Goal: Information Seeking & Learning: Compare options

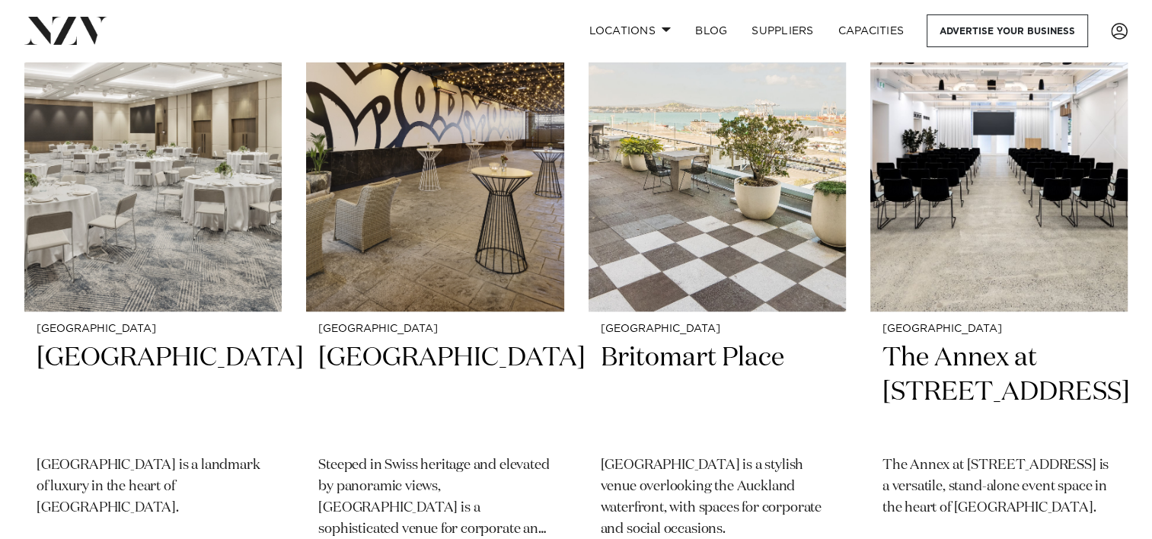
scroll to position [1523, 0]
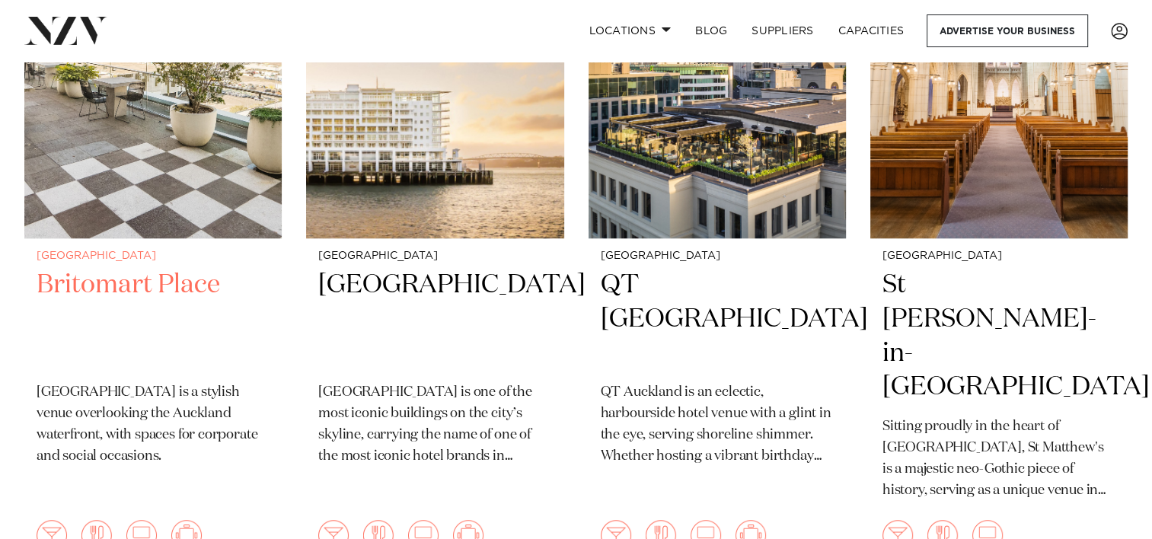
scroll to position [1219, 0]
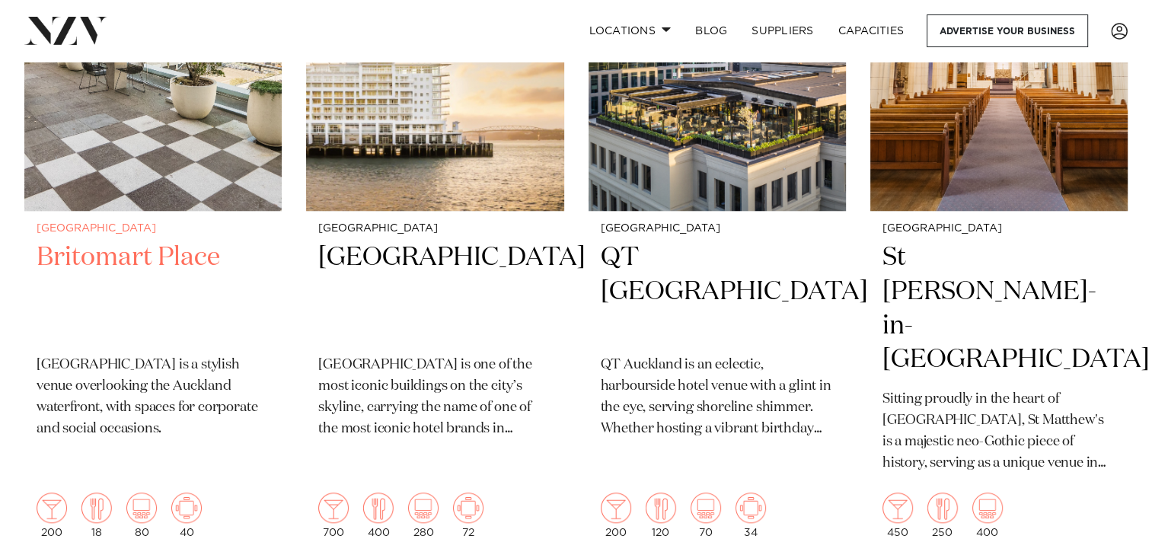
click at [140, 262] on h2 "Britomart Place" at bounding box center [153, 292] width 233 height 103
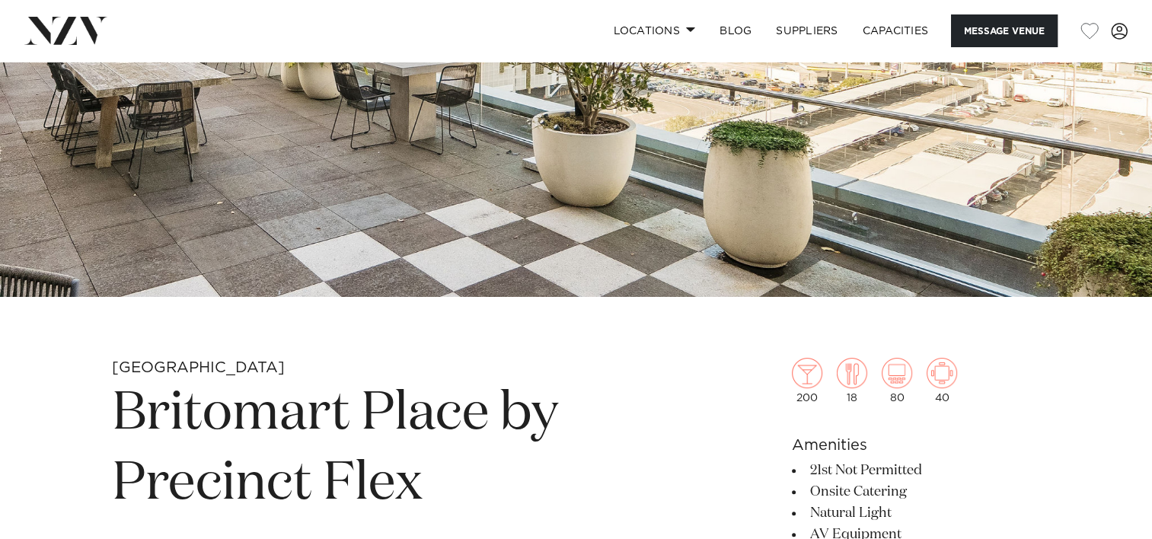
scroll to position [685, 0]
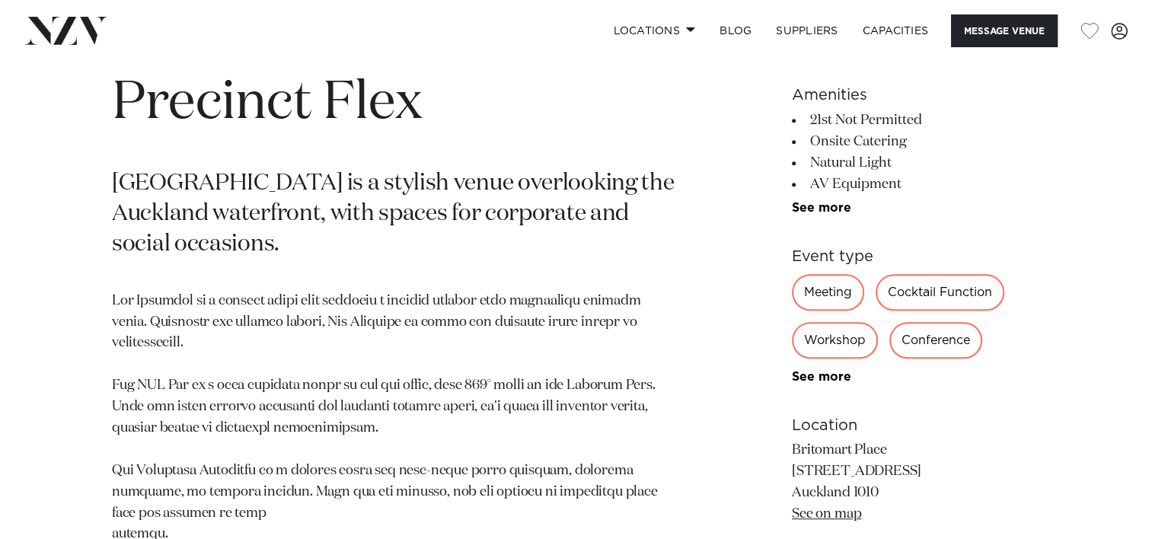
click at [837, 343] on div "Workshop" at bounding box center [835, 340] width 86 height 37
click at [838, 345] on div "Workshop" at bounding box center [835, 340] width 86 height 37
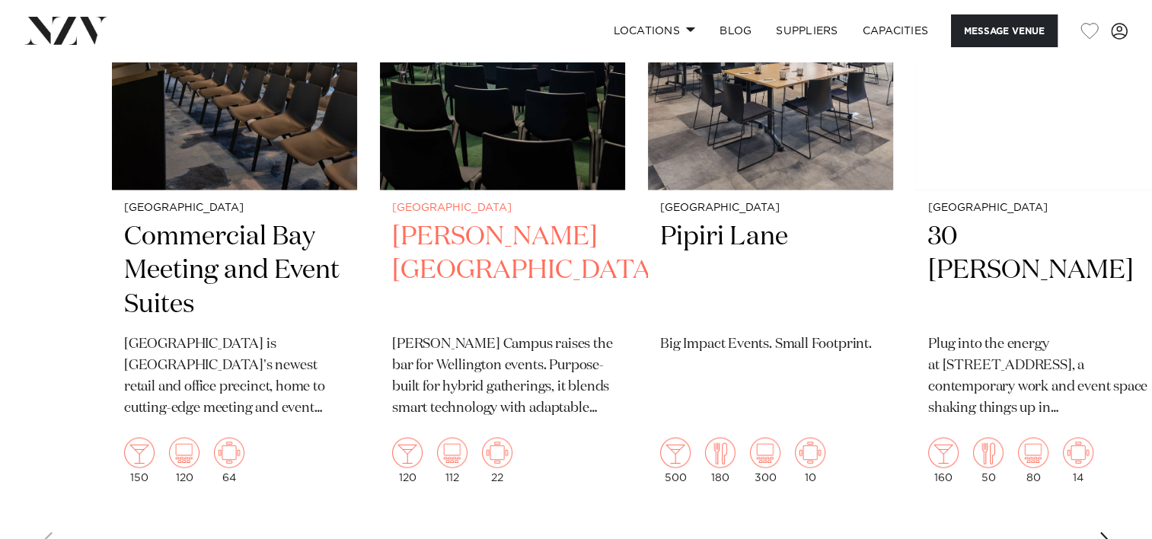
scroll to position [3199, 0]
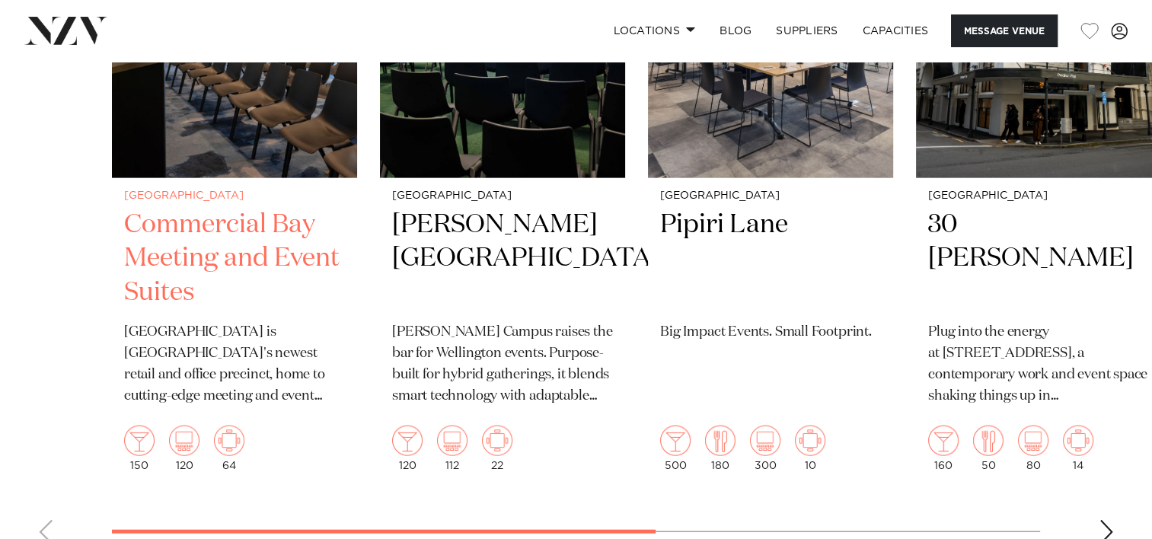
click at [236, 249] on h2 "Commercial Bay Meeting and Event Suites" at bounding box center [234, 259] width 221 height 103
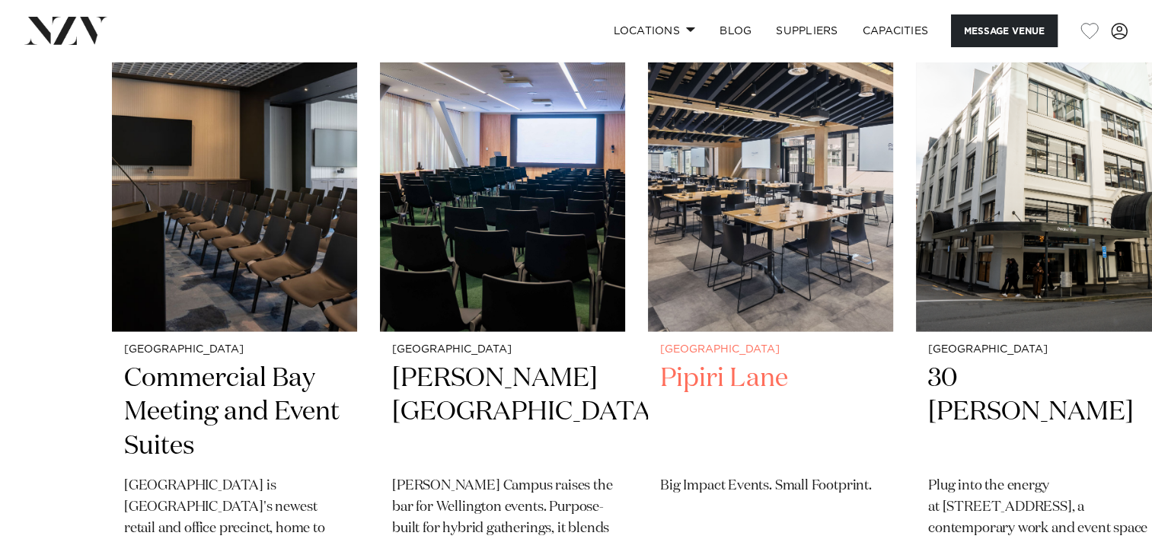
scroll to position [3123, 0]
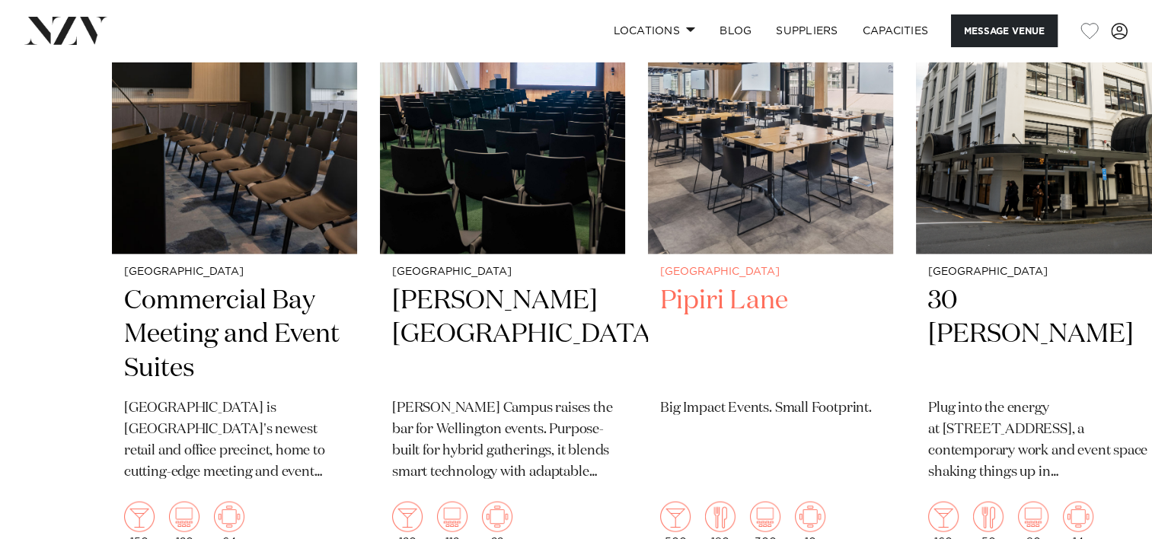
click at [718, 305] on h2 "Pipiri Lane" at bounding box center [770, 335] width 221 height 103
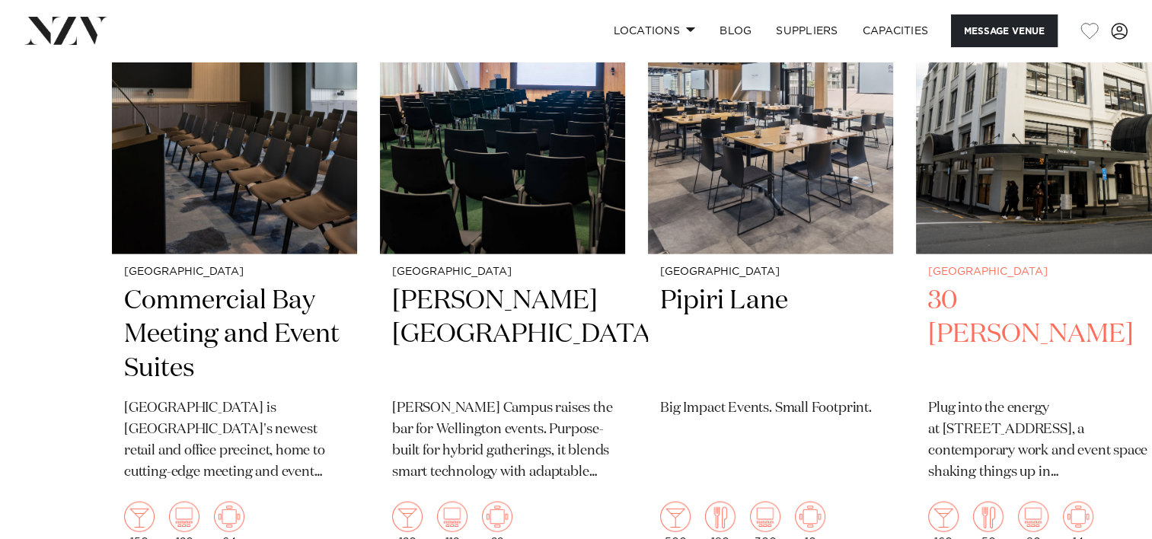
click at [1005, 308] on h2 "30 [PERSON_NAME]" at bounding box center [1038, 335] width 221 height 103
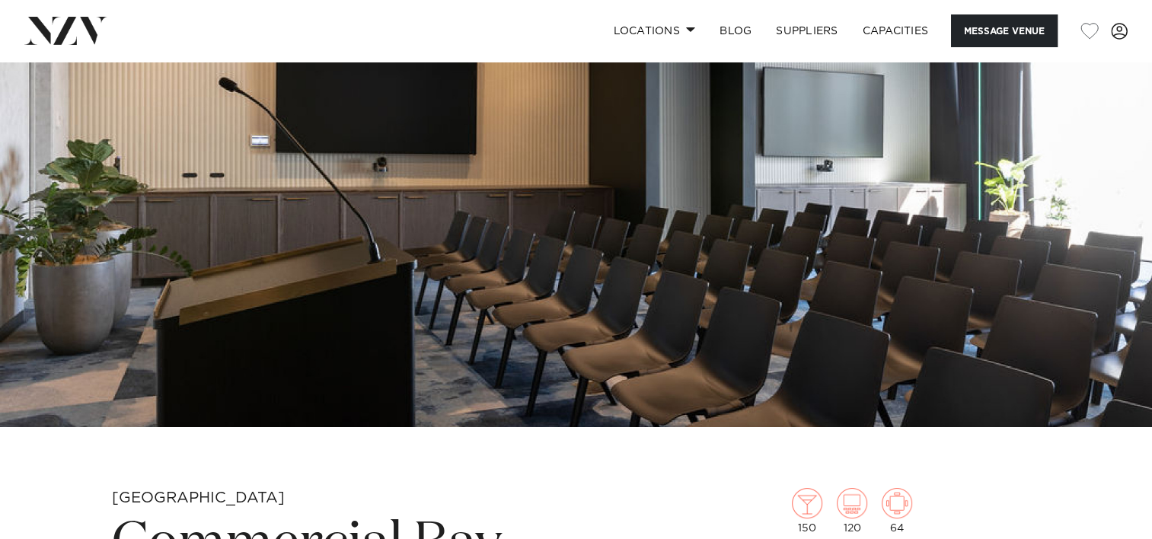
scroll to position [305, 0]
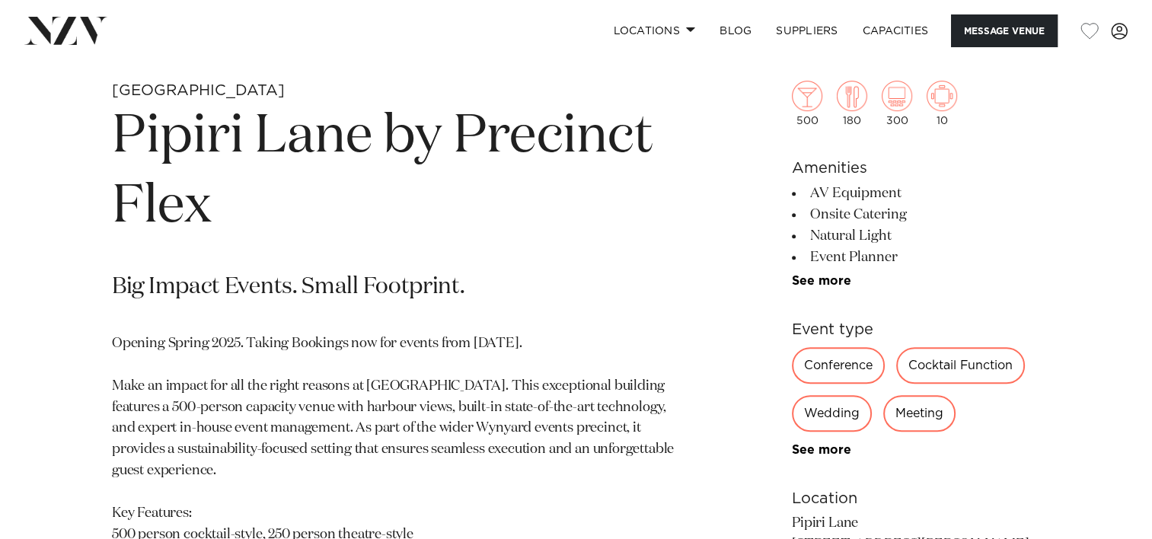
scroll to position [609, 0]
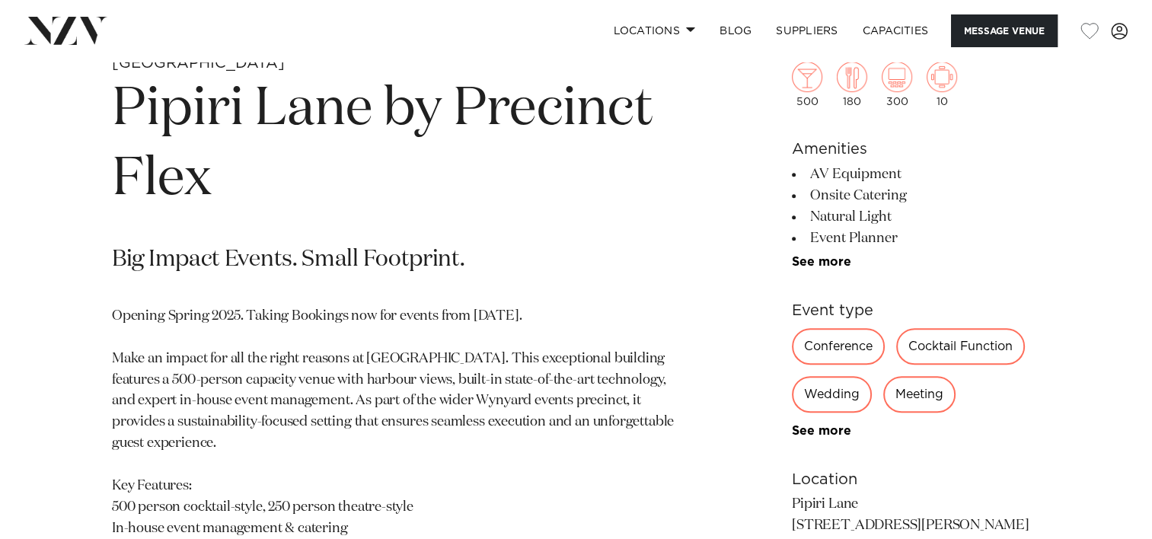
click at [847, 347] on div "Conference" at bounding box center [838, 346] width 93 height 37
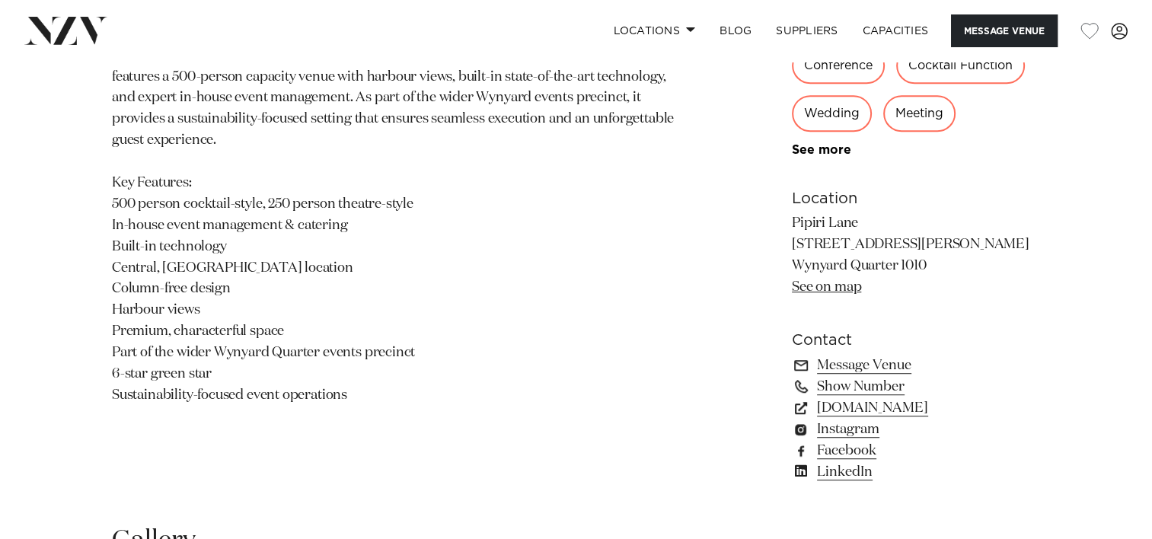
scroll to position [914, 0]
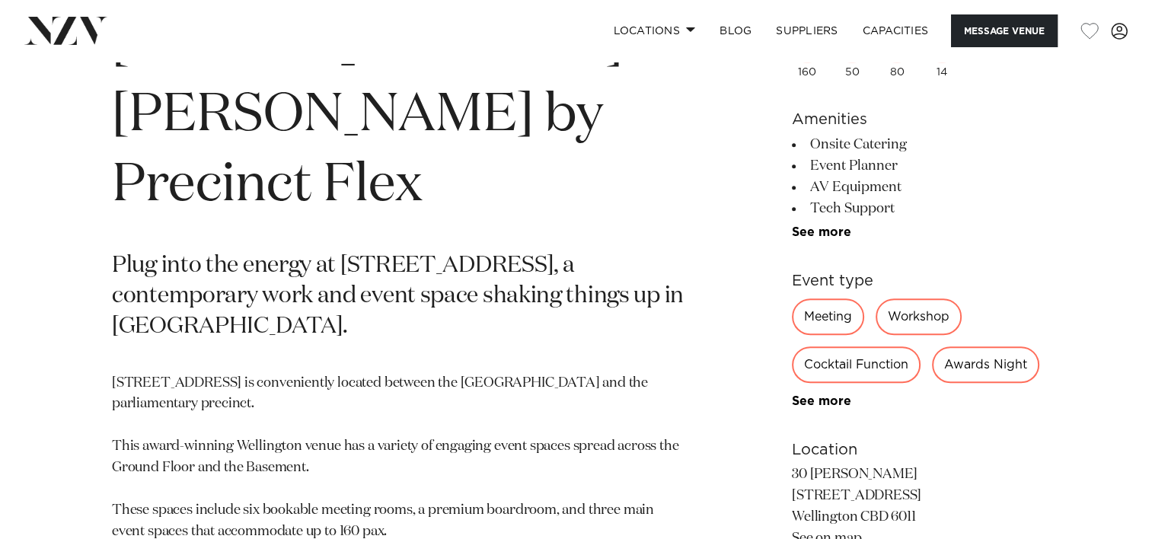
scroll to position [685, 0]
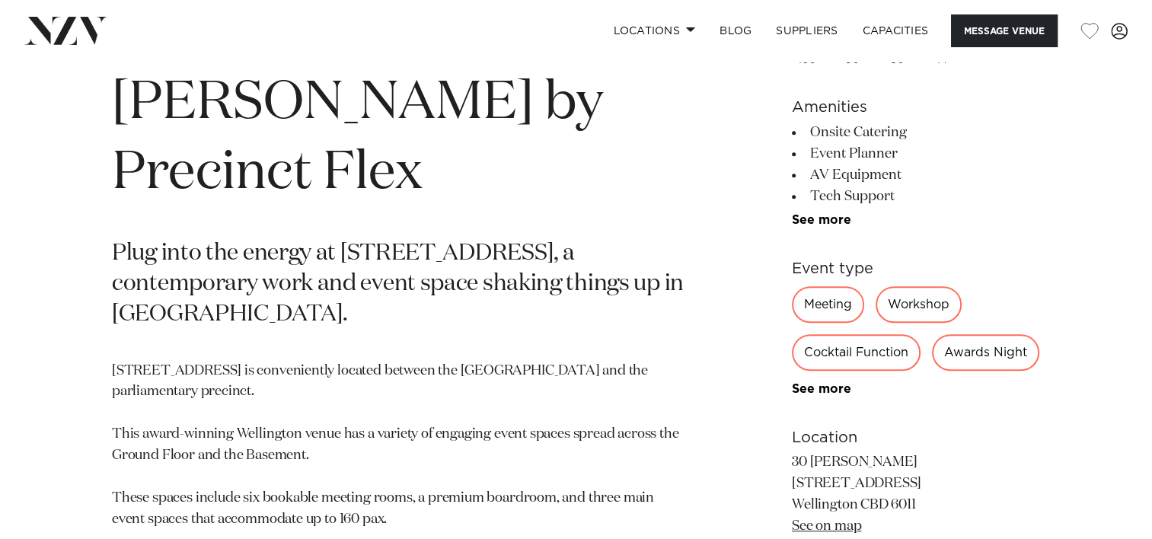
click at [920, 298] on div "Workshop" at bounding box center [919, 304] width 86 height 37
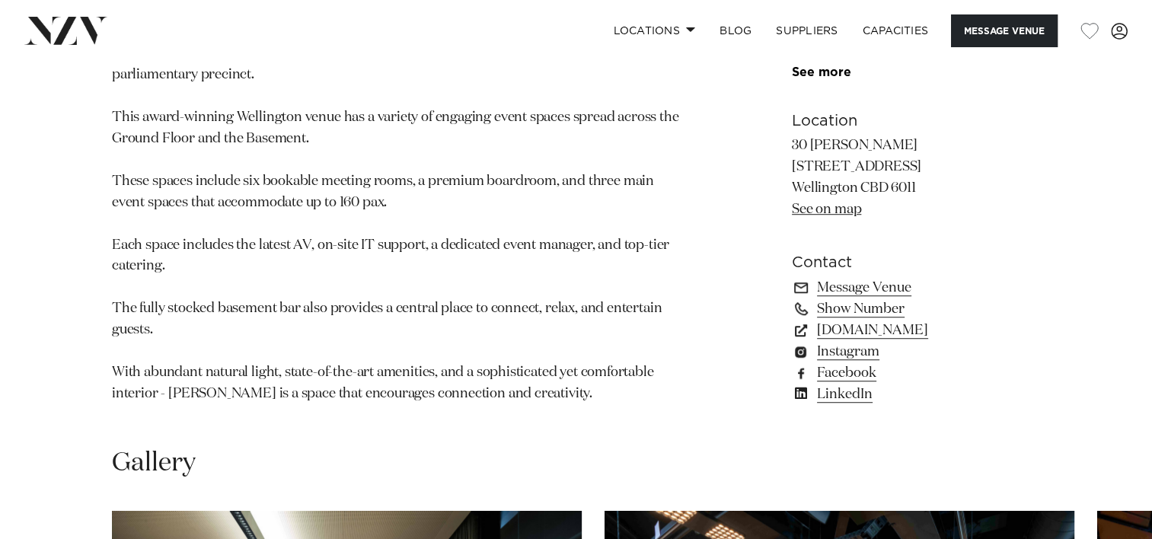
scroll to position [914, 0]
